Goal: Find specific page/section: Find specific page/section

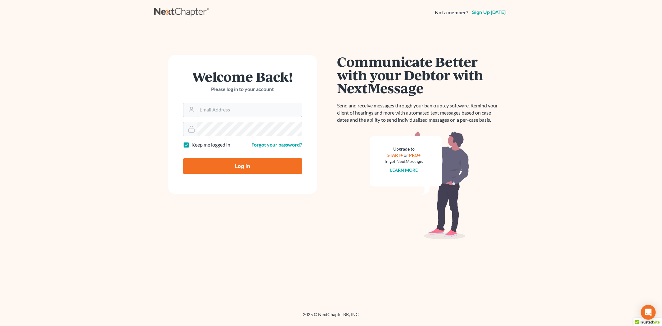
type input "[EMAIL_ADDRESS][DOMAIN_NAME]"
click at [217, 168] on input "Log In" at bounding box center [242, 166] width 119 height 16
type input "Thinking..."
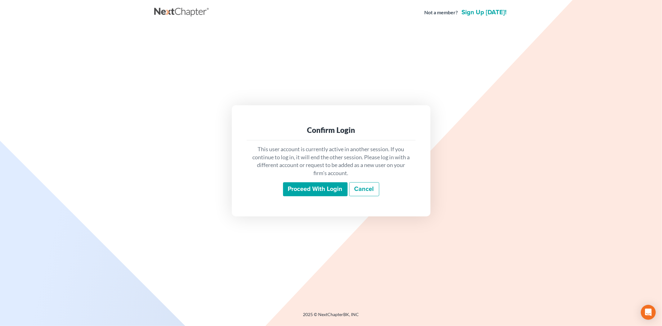
click at [309, 193] on input "Proceed with login" at bounding box center [315, 189] width 65 height 14
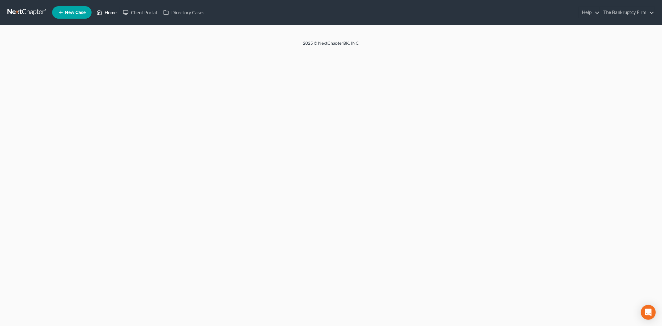
click at [107, 12] on link "Home" at bounding box center [106, 12] width 26 height 11
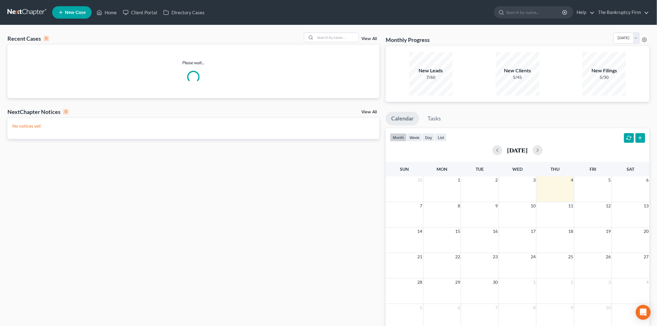
click at [369, 38] on link "View All" at bounding box center [369, 39] width 16 height 4
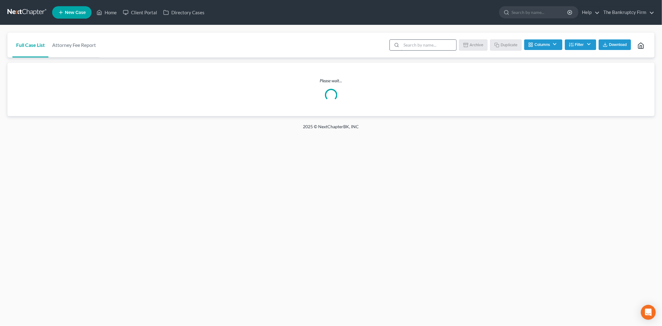
click at [410, 44] on input "search" at bounding box center [428, 45] width 55 height 11
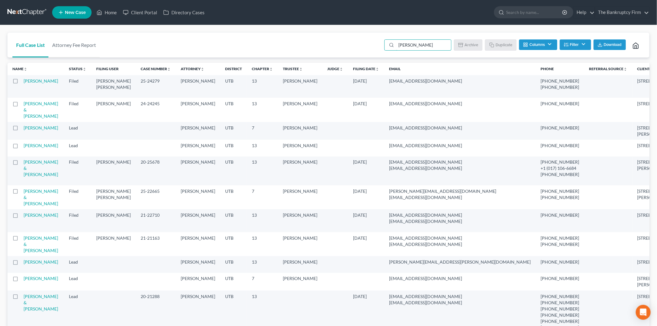
drag, startPoint x: 429, startPoint y: 45, endPoint x: 345, endPoint y: 45, distance: 84.5
click at [345, 45] on div "Full Case List Attorney Fee Report tyler Batch Download Archive Un-archive Dupl…" at bounding box center [328, 45] width 642 height 25
type input "Mccurdy"
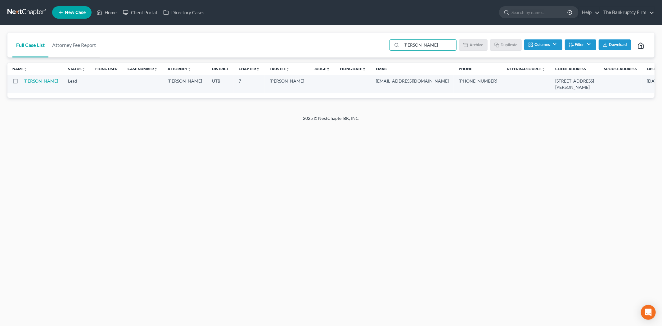
click at [30, 83] on link "Mccurdy, Tyler" at bounding box center [41, 80] width 34 height 5
